Goal: Task Accomplishment & Management: Use online tool/utility

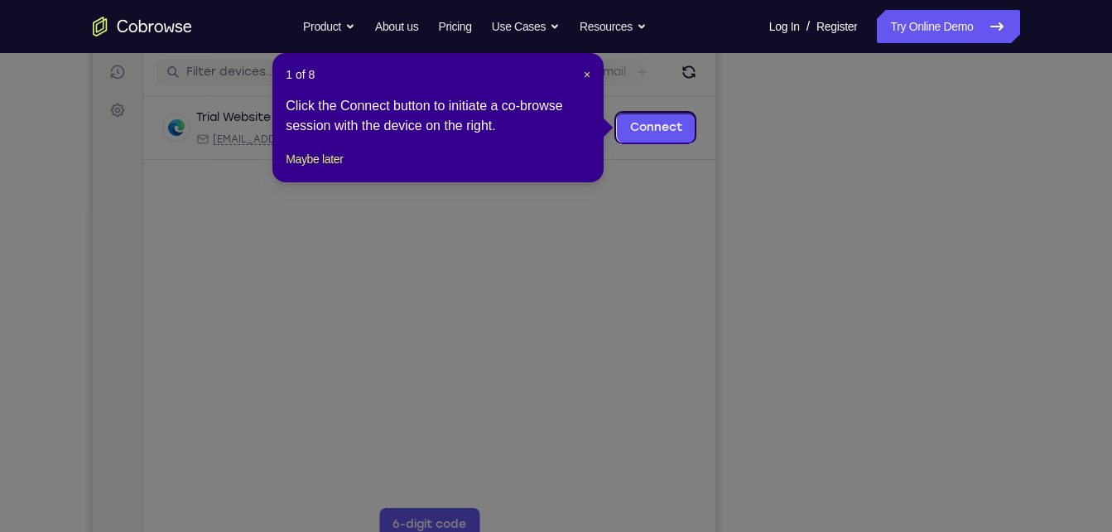
scroll to position [205, 0]
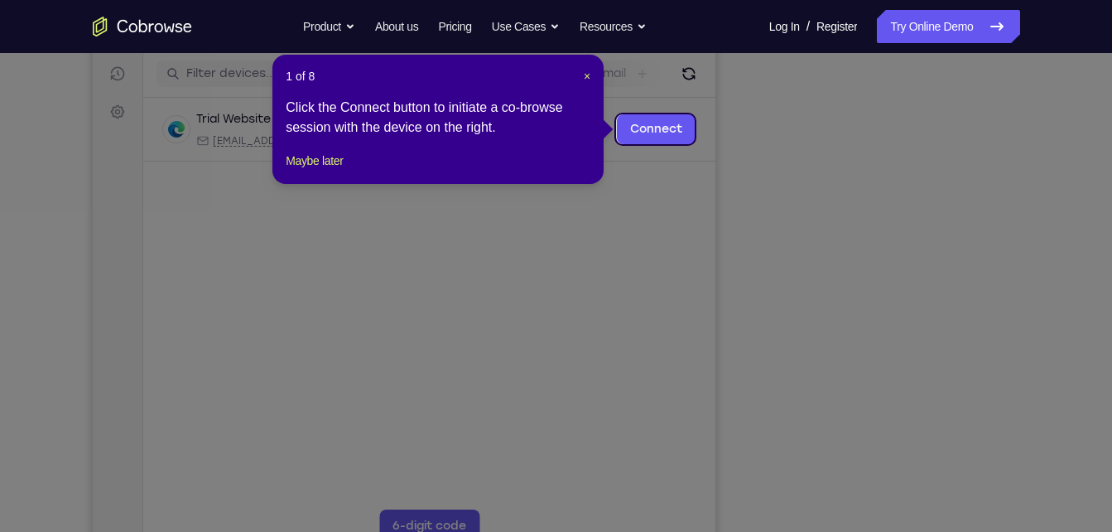
click at [581, 69] on header "1 of 8 ×" at bounding box center [438, 76] width 305 height 17
drag, startPoint x: 581, startPoint y: 69, endPoint x: 588, endPoint y: 77, distance: 11.1
click at [588, 77] on span "×" at bounding box center [587, 76] width 7 height 13
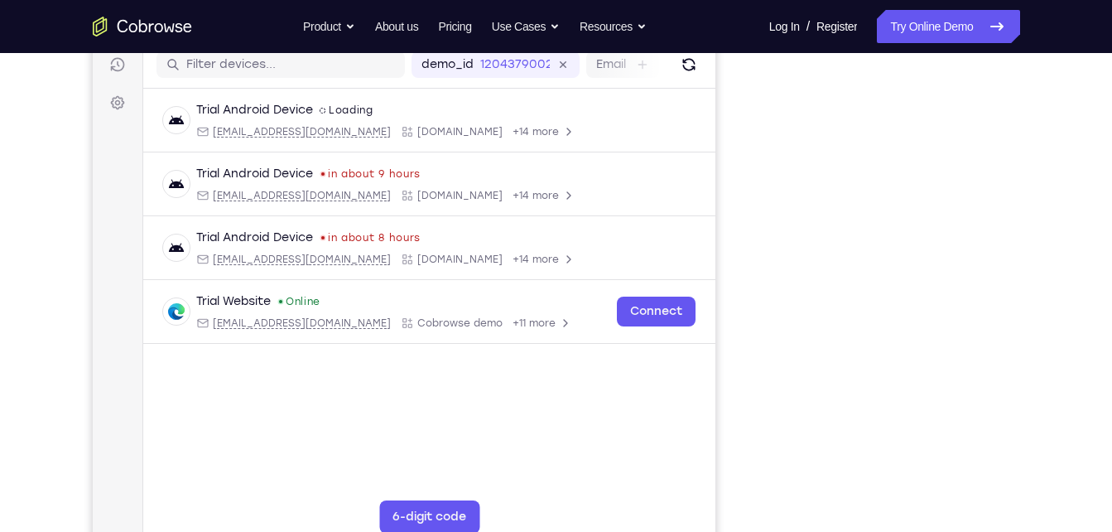
scroll to position [213, 0]
click at [945, 31] on link "Try Online Demo" at bounding box center [948, 26] width 142 height 33
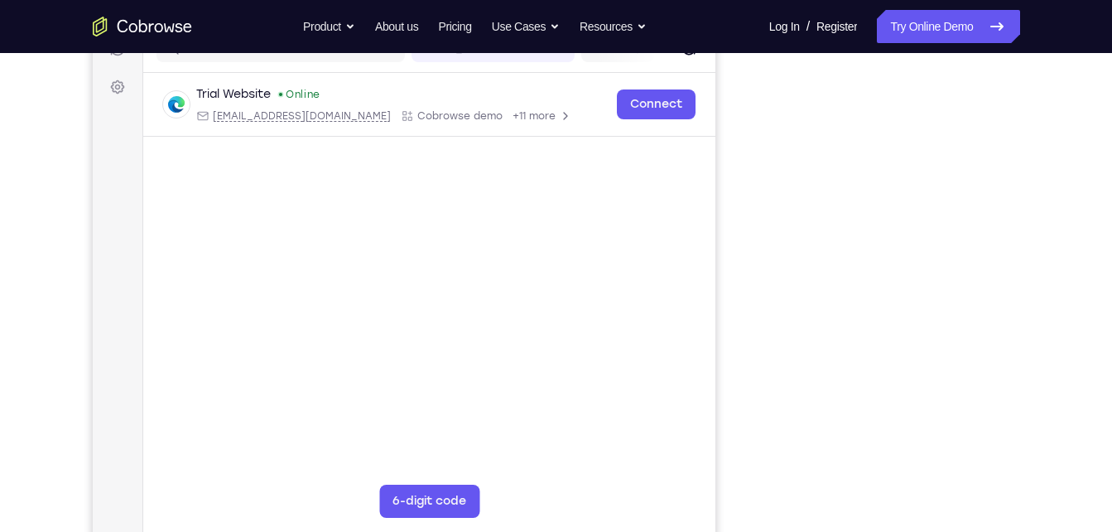
scroll to position [229, 0]
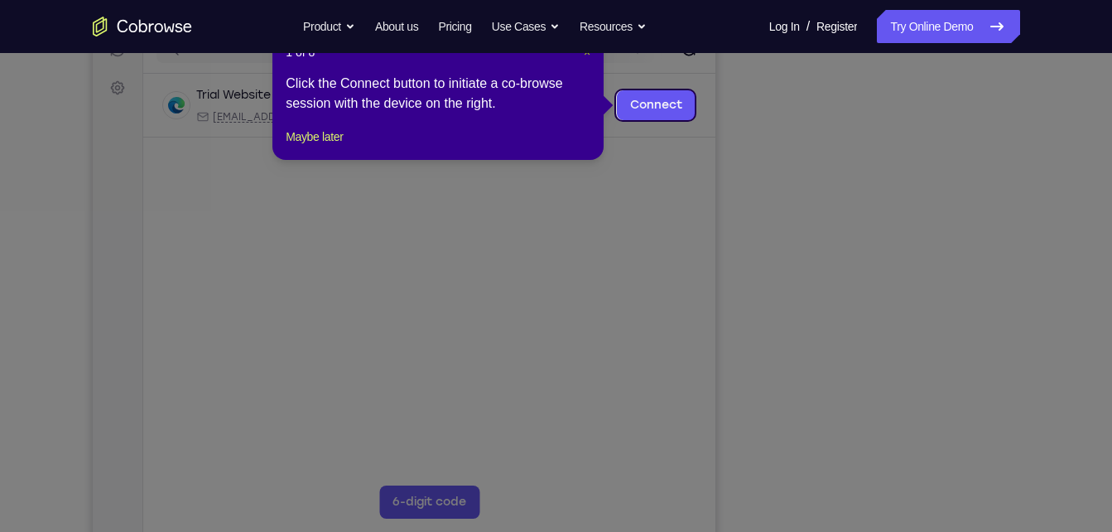
click at [585, 59] on button "×" at bounding box center [587, 52] width 7 height 17
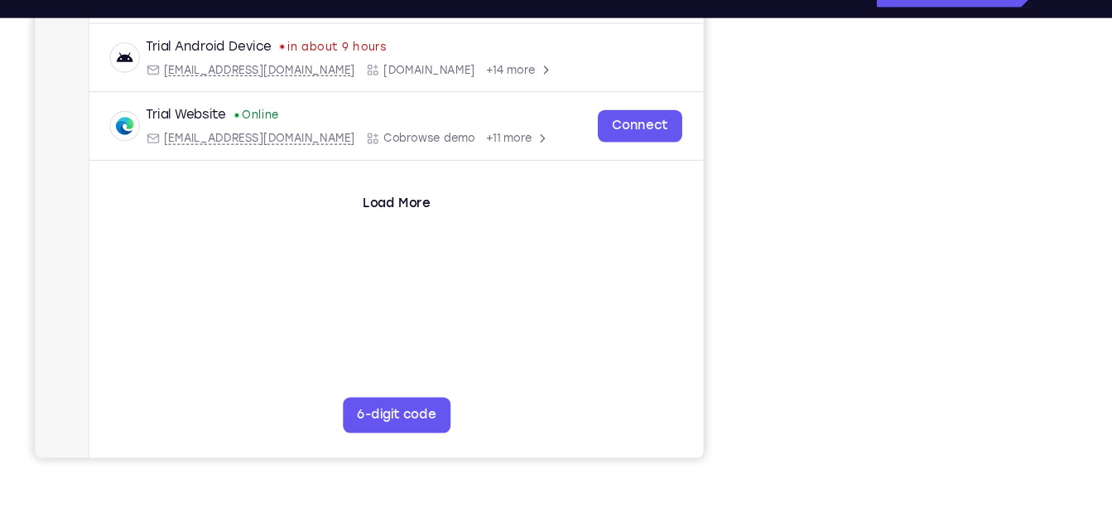
scroll to position [268, 0]
